Goal: Task Accomplishment & Management: Manage account settings

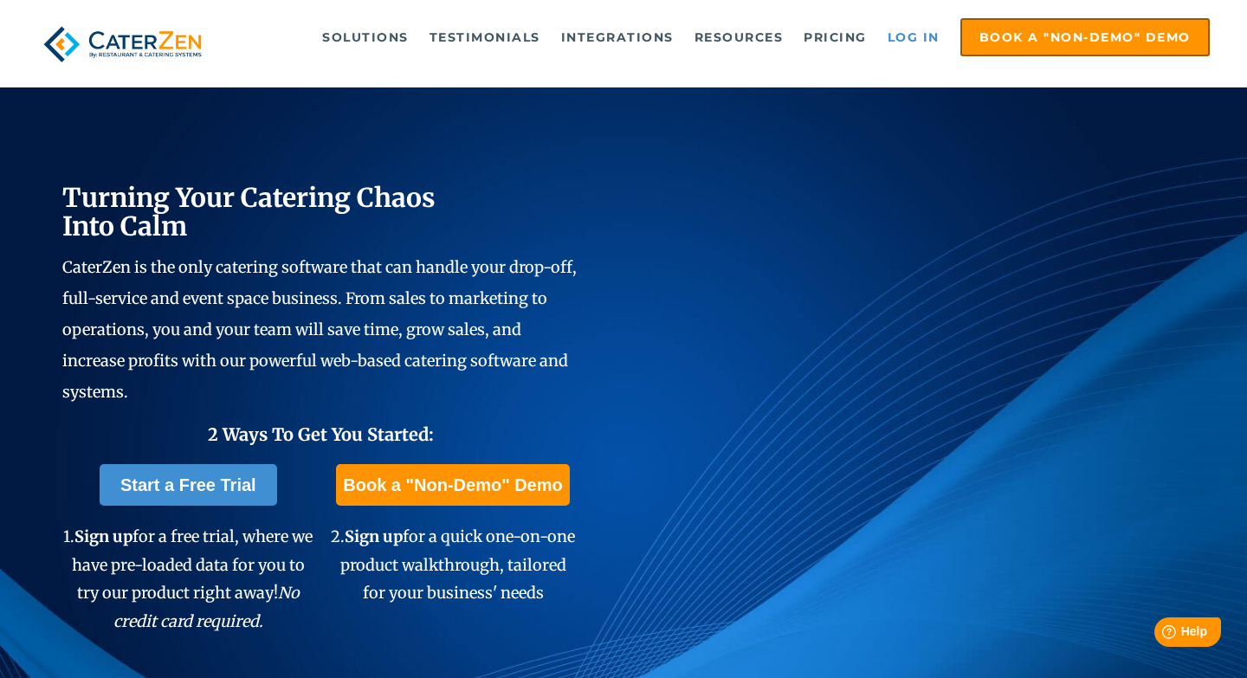
click at [907, 47] on link "Log in" at bounding box center [913, 37] width 69 height 35
click at [901, 41] on link "Log in" at bounding box center [913, 37] width 69 height 35
click at [905, 42] on link "Log in" at bounding box center [913, 37] width 69 height 35
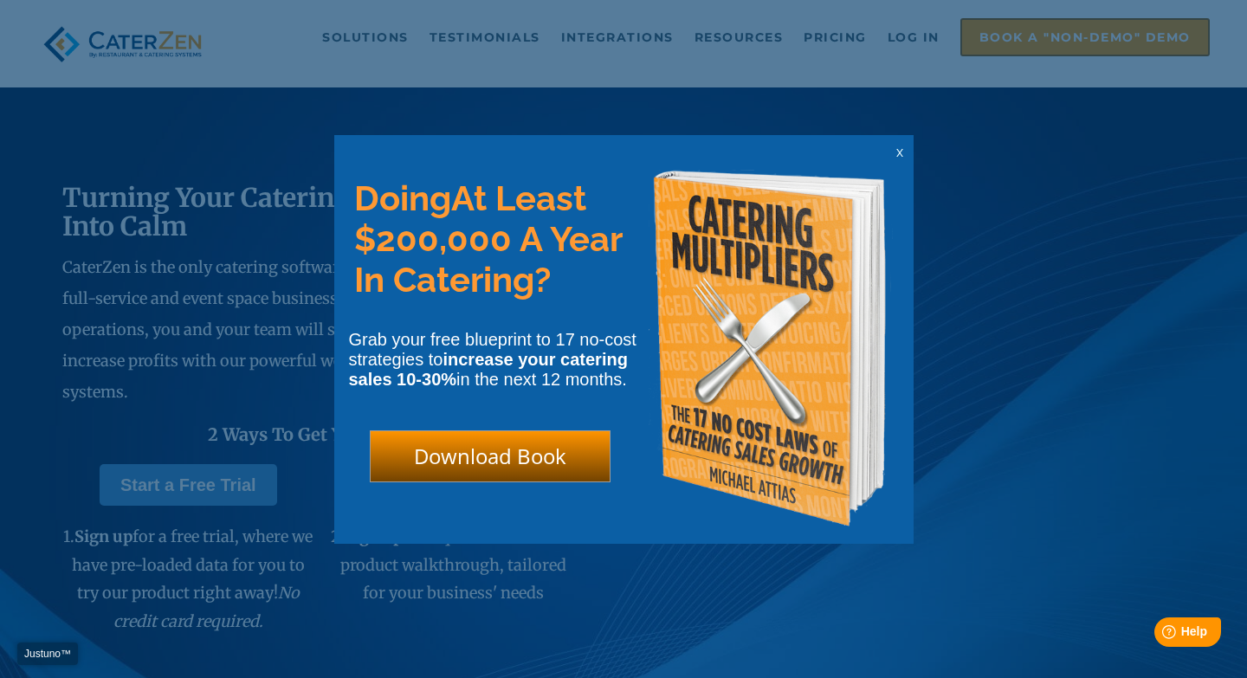
click at [901, 157] on span "x" at bounding box center [899, 152] width 7 height 16
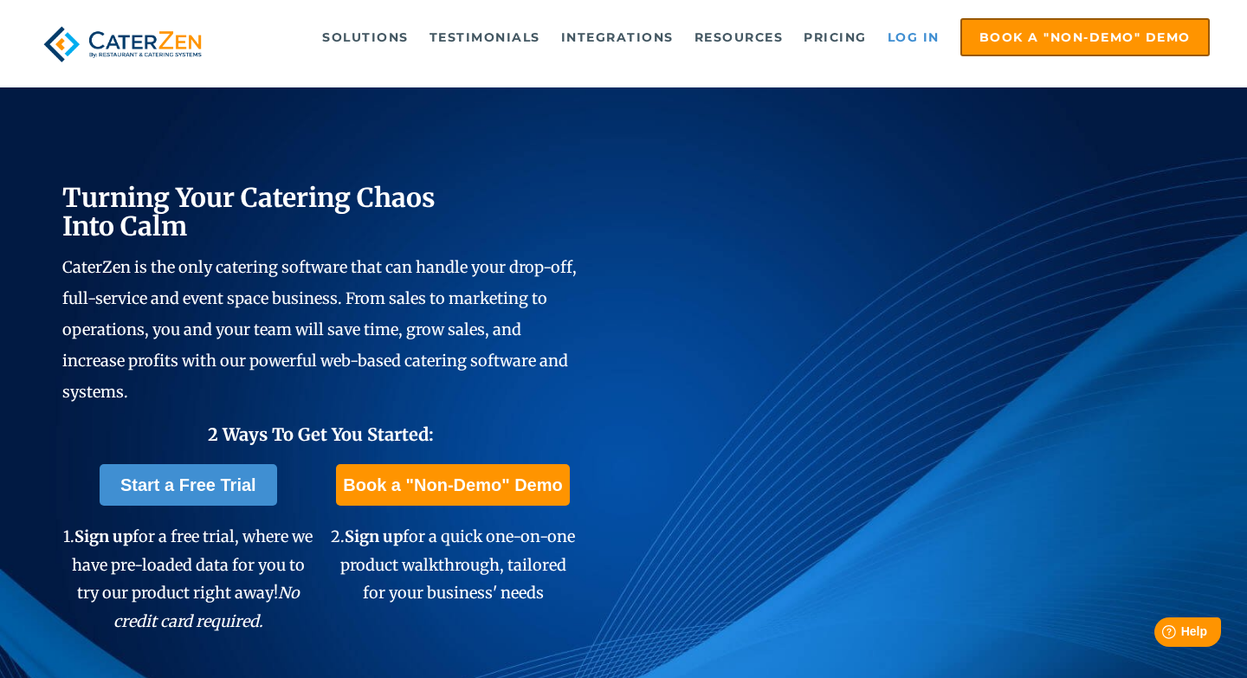
click at [933, 45] on link "Log in" at bounding box center [913, 37] width 69 height 35
click at [914, 41] on link "Log in" at bounding box center [913, 37] width 69 height 35
click at [922, 37] on link "Log in" at bounding box center [913, 37] width 69 height 35
